Goal: Transaction & Acquisition: Purchase product/service

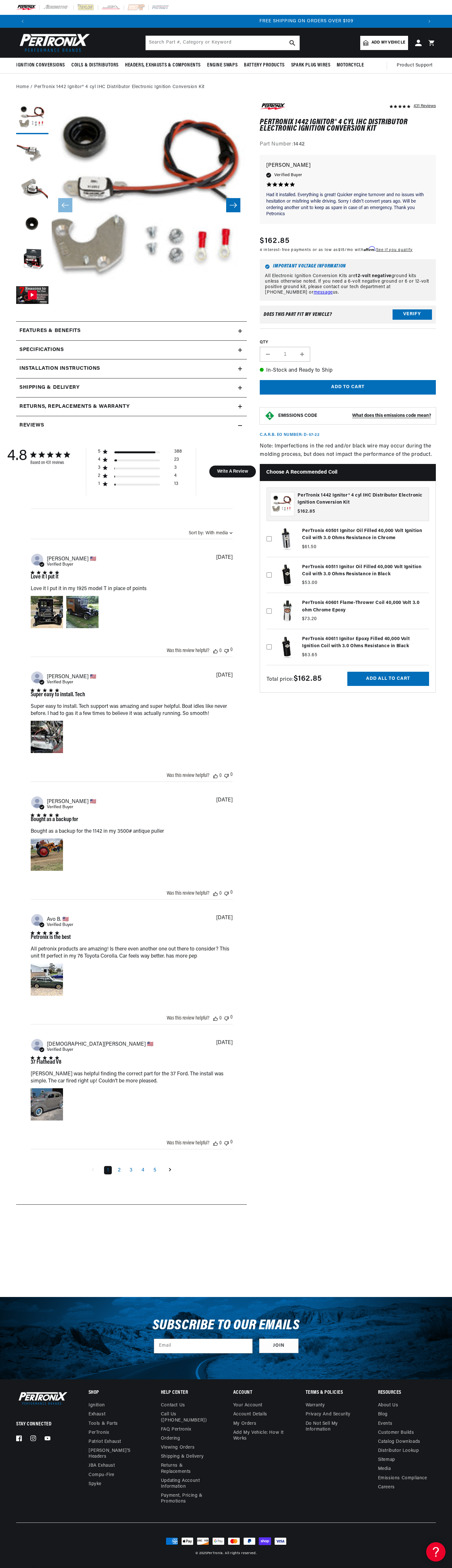
scroll to position [0, 787]
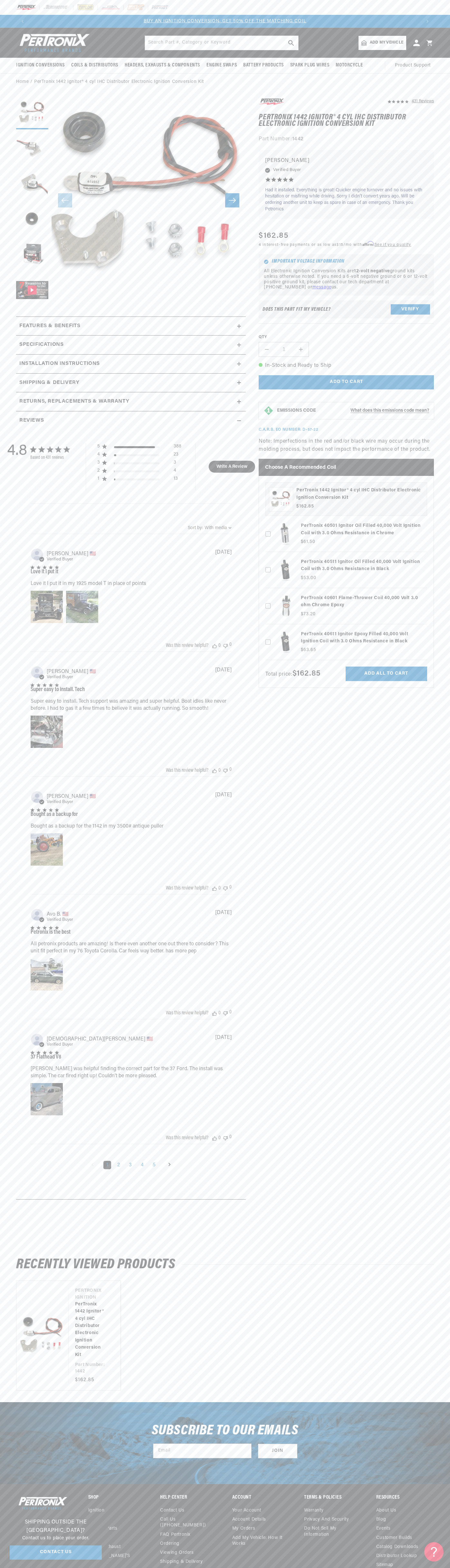
click at [246, 9] on div at bounding box center [225, 7] width 450 height 15
click at [436, 1153] on section "431 Reviews" at bounding box center [225, 650] width 450 height 1119
click at [283, 1567] on html "Skip to content Your cart Your cart is empty Get the right parts the first time…" at bounding box center [225, 784] width 450 height 1568
click at [29, 1449] on div "Subscribe to our emails Email Join" at bounding box center [225, 1443] width 450 height 82
